Goal: Use online tool/utility: Utilize a website feature to perform a specific function

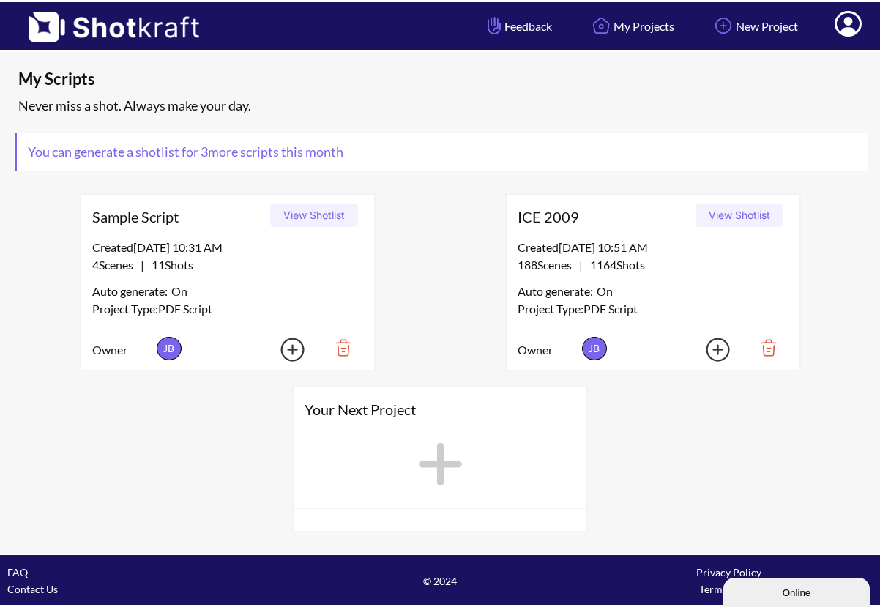
scroll to position [2, 0]
click at [437, 461] on icon at bounding box center [440, 464] width 43 height 43
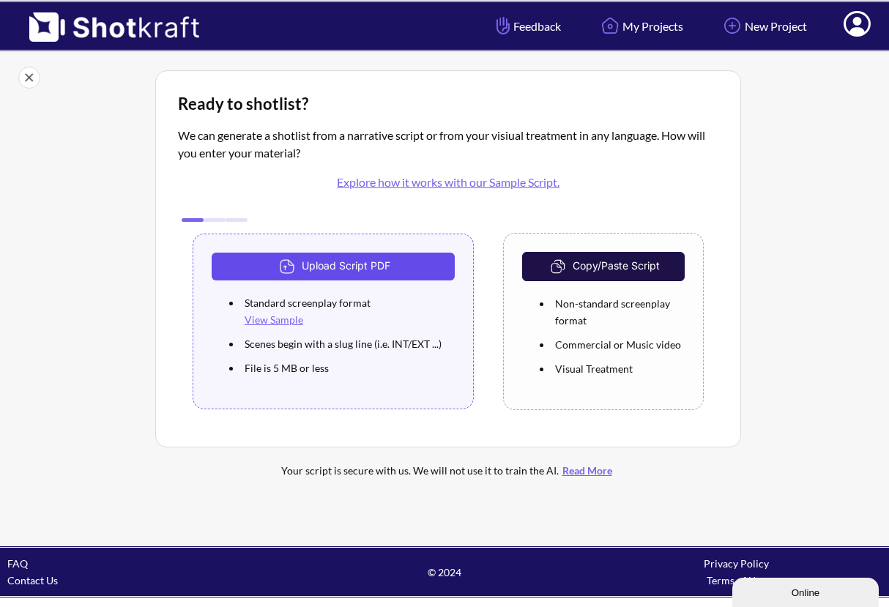
click at [332, 264] on button "Upload Script PDF" at bounding box center [333, 267] width 243 height 28
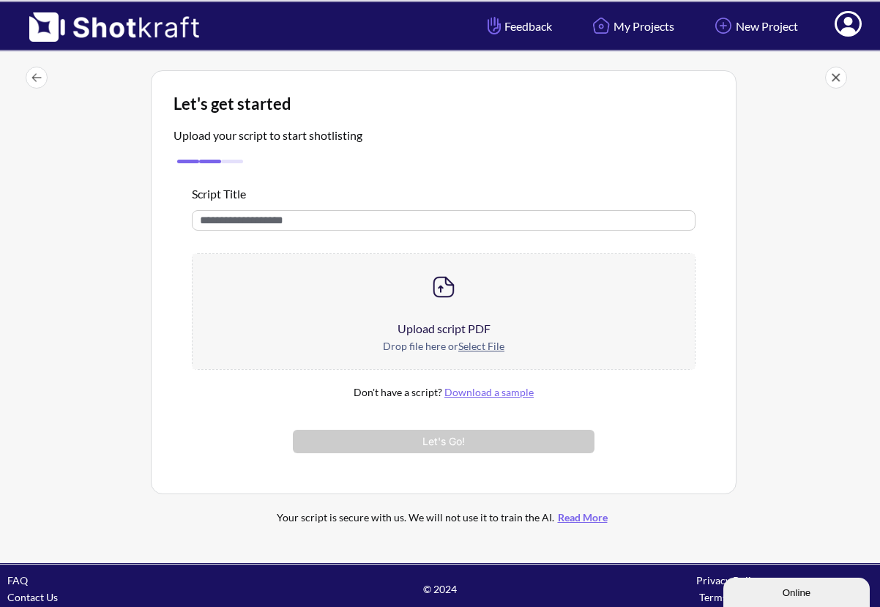
click at [227, 223] on input "text" at bounding box center [444, 220] width 504 height 21
type input "**********"
click at [469, 349] on u "Select File" at bounding box center [481, 346] width 46 height 12
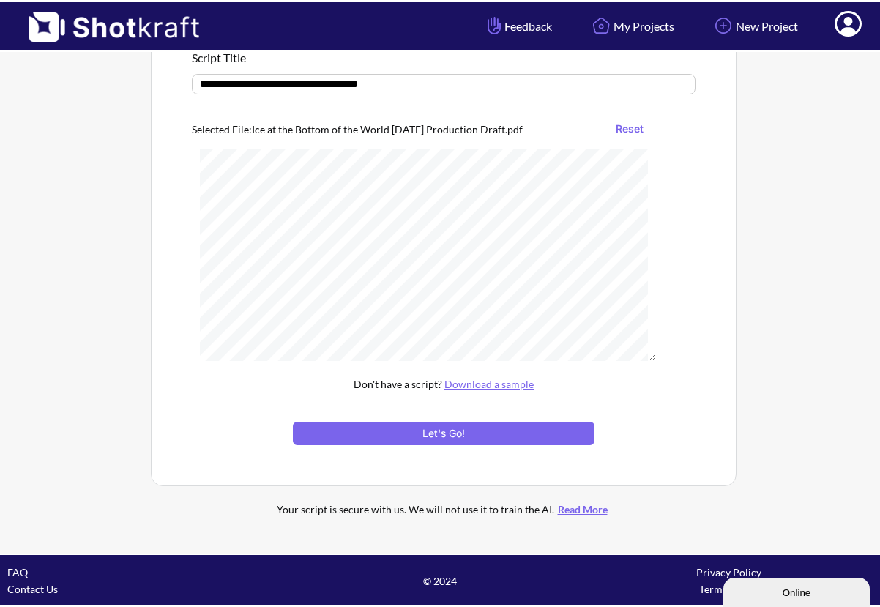
scroll to position [138, 0]
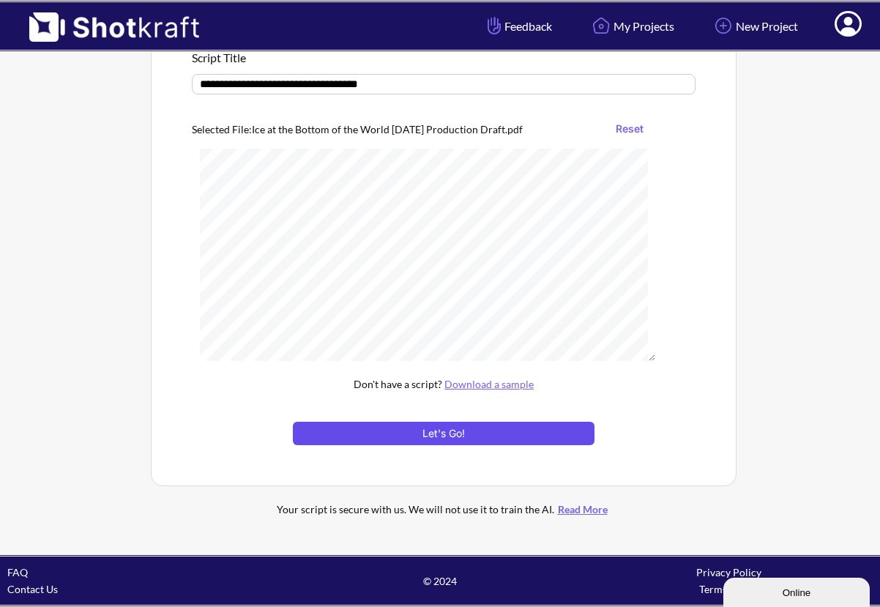
click at [431, 428] on button "Let's Go!" at bounding box center [444, 433] width 302 height 23
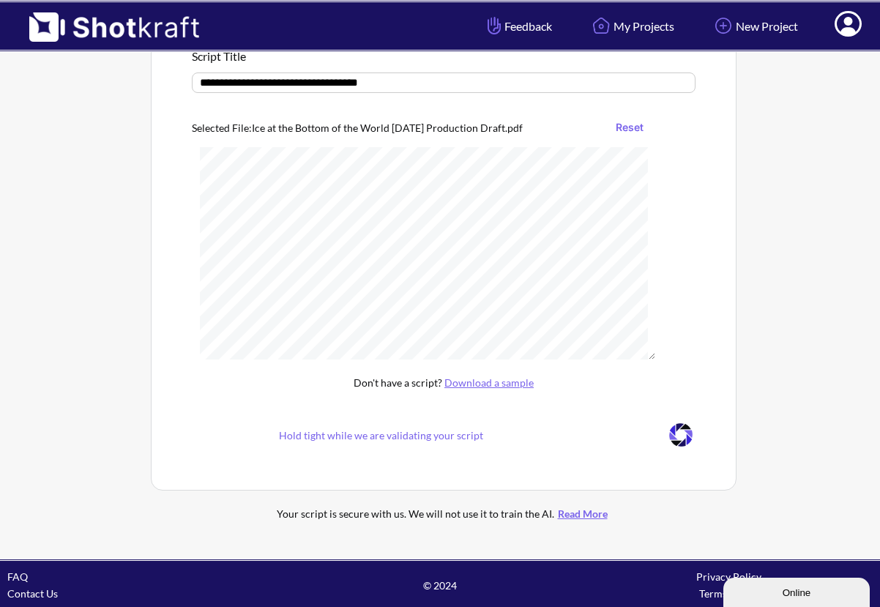
scroll to position [10, 0]
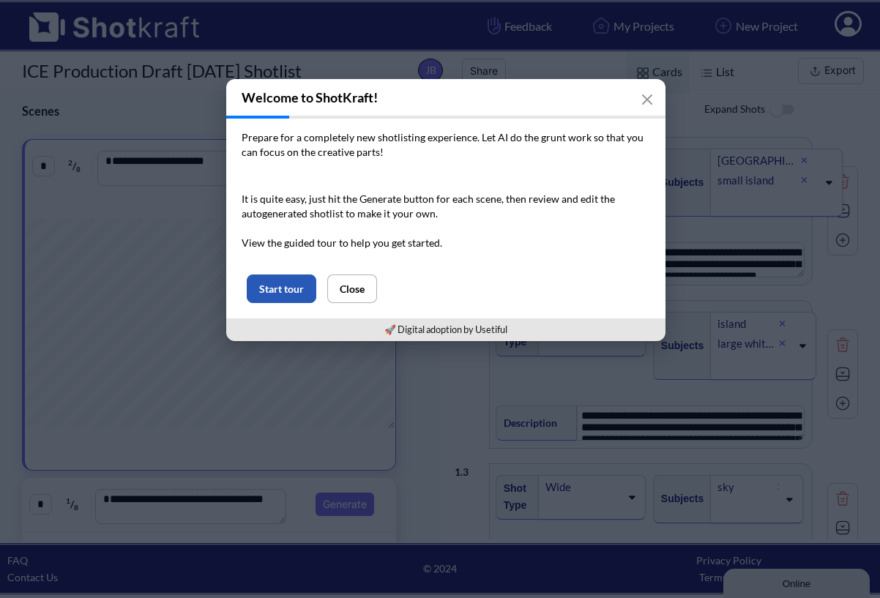
click at [275, 285] on button "Start tour" at bounding box center [282, 289] width 70 height 29
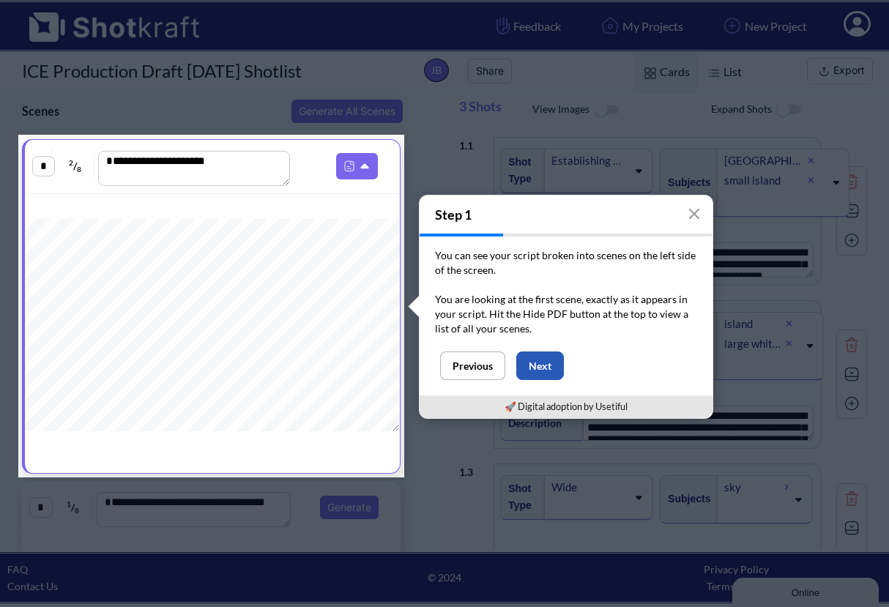
click at [540, 358] on button "Next" at bounding box center [540, 366] width 48 height 29
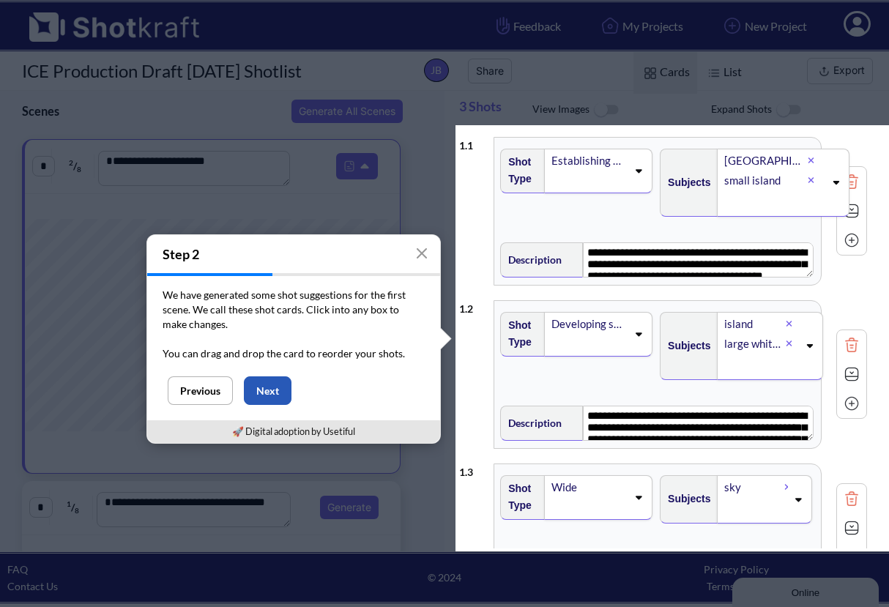
click at [274, 384] on button "Next" at bounding box center [268, 390] width 48 height 29
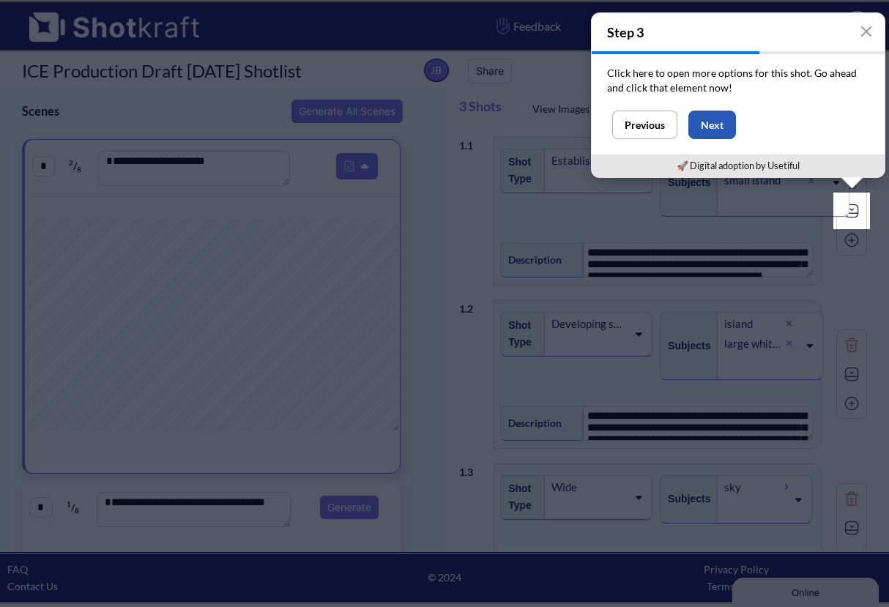
click at [705, 123] on button "Next" at bounding box center [712, 125] width 48 height 29
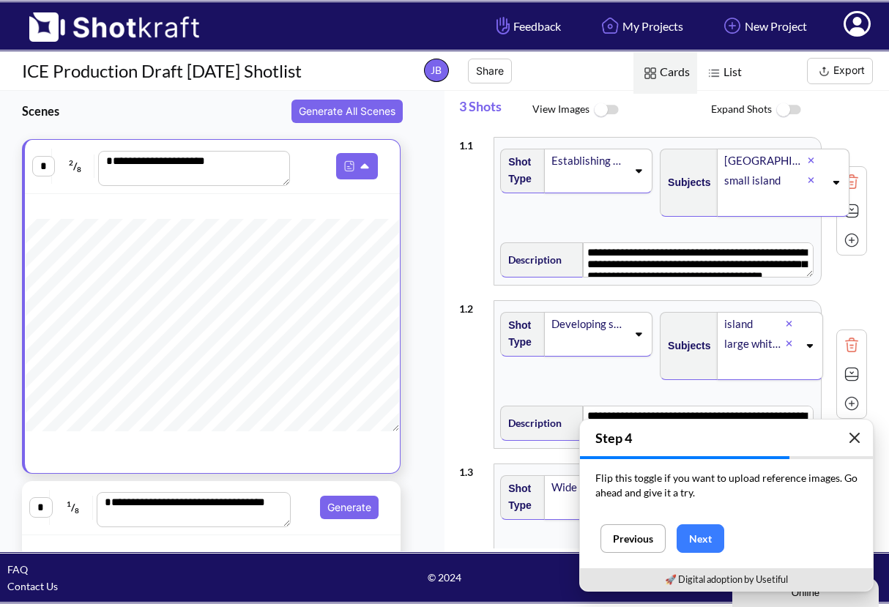
click at [854, 437] on icon "button" at bounding box center [854, 438] width 9 height 9
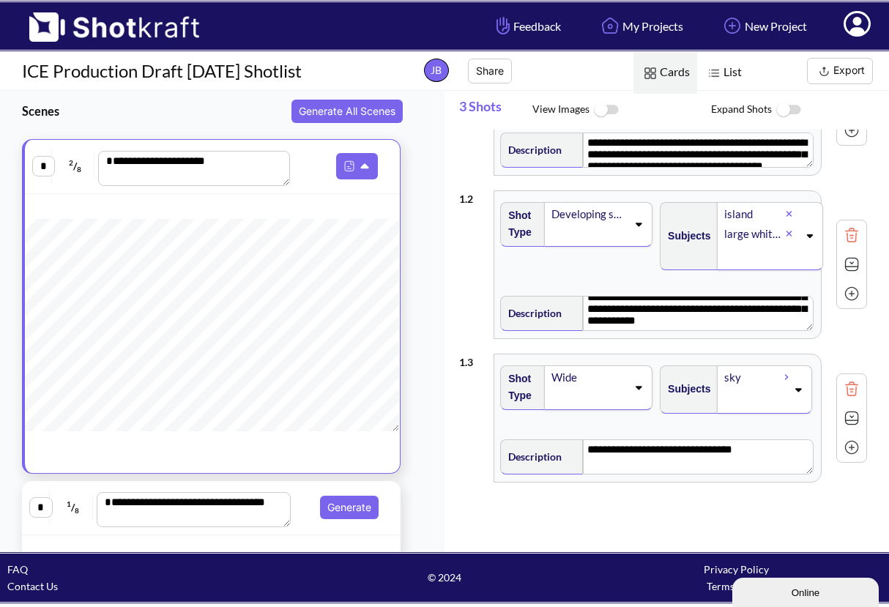
click at [716, 75] on img at bounding box center [714, 73] width 19 height 19
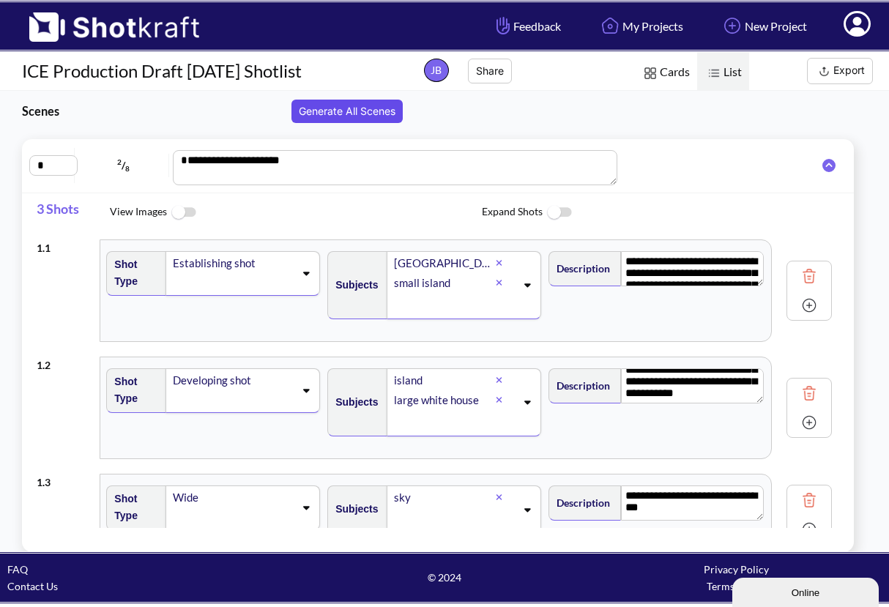
click at [337, 108] on button "Generate All Scenes" at bounding box center [346, 111] width 111 height 23
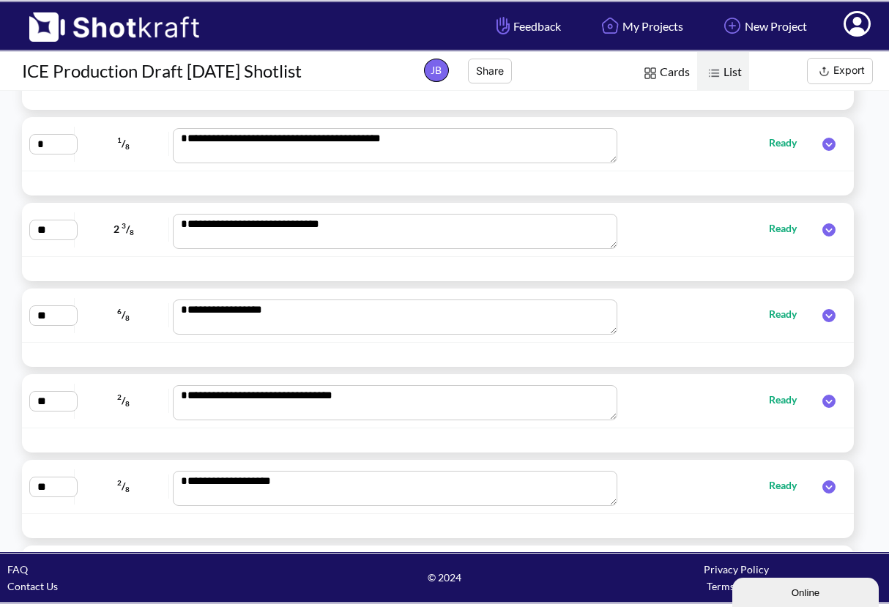
scroll to position [1042, 0]
click at [822, 228] on icon at bounding box center [828, 229] width 13 height 13
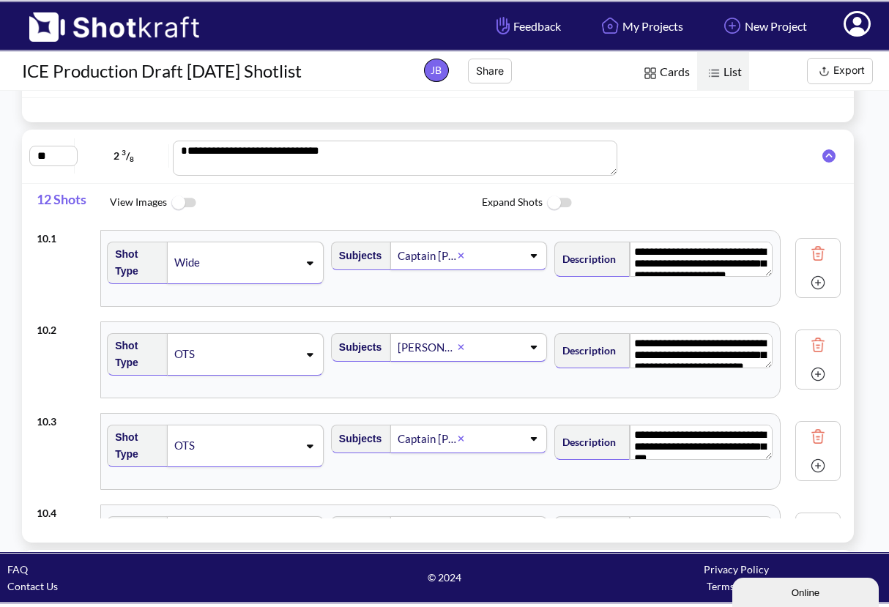
scroll to position [0, 0]
